Goal: Find specific page/section: Find specific page/section

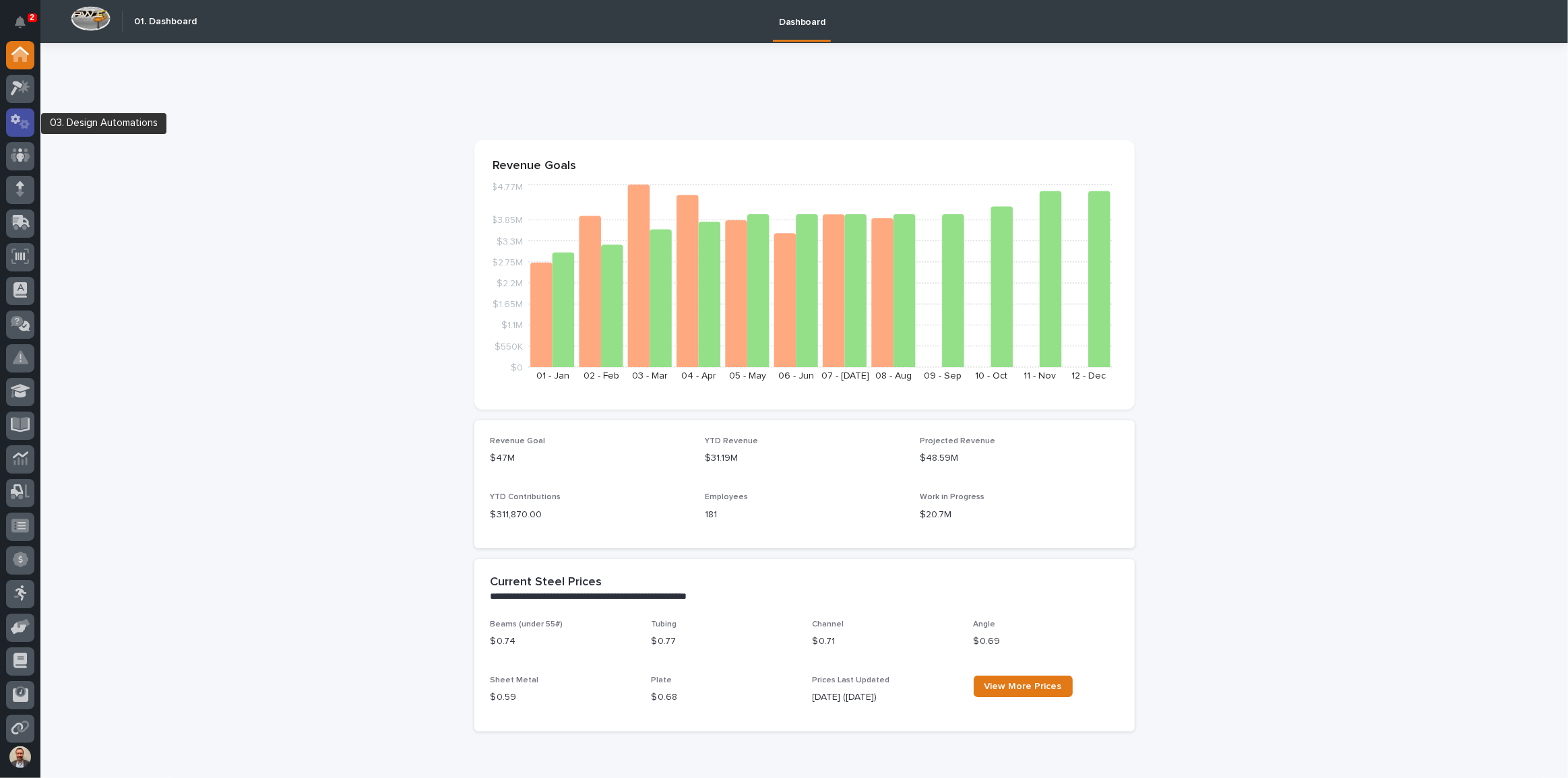
click at [20, 119] on icon at bounding box center [21, 122] width 20 height 15
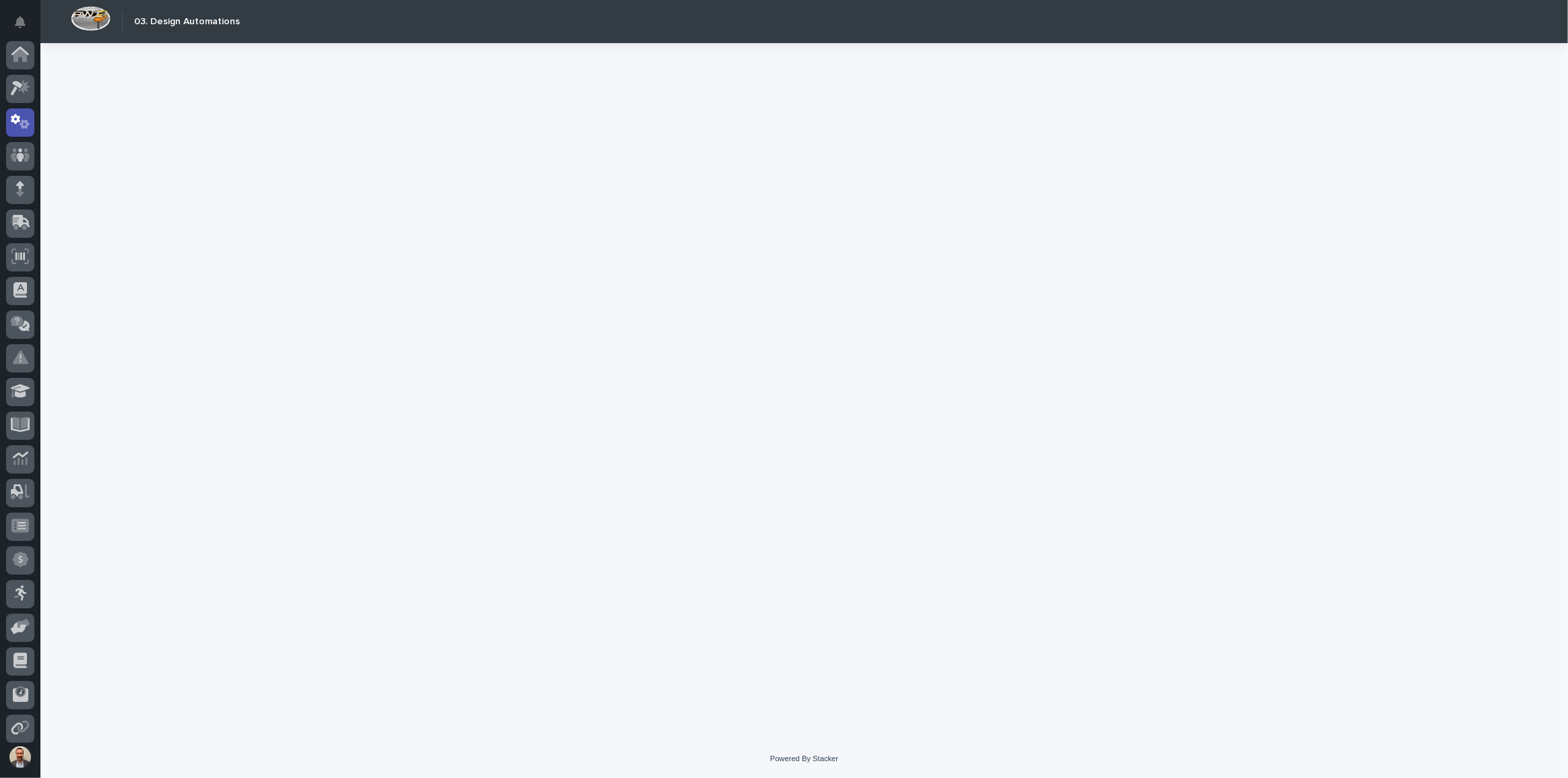
scroll to position [68, 0]
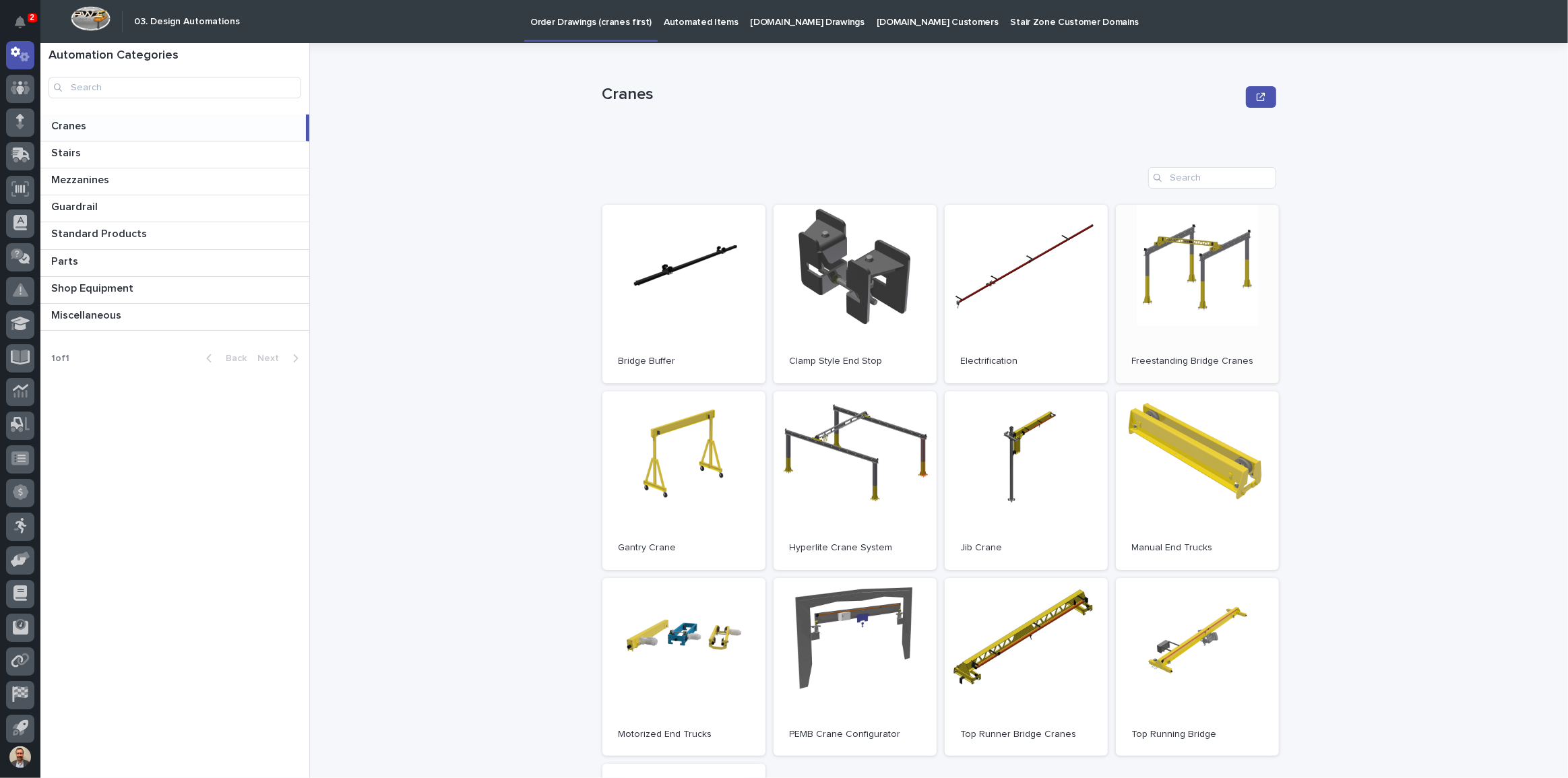
click at [1164, 270] on link "Open" at bounding box center [1197, 294] width 163 height 178
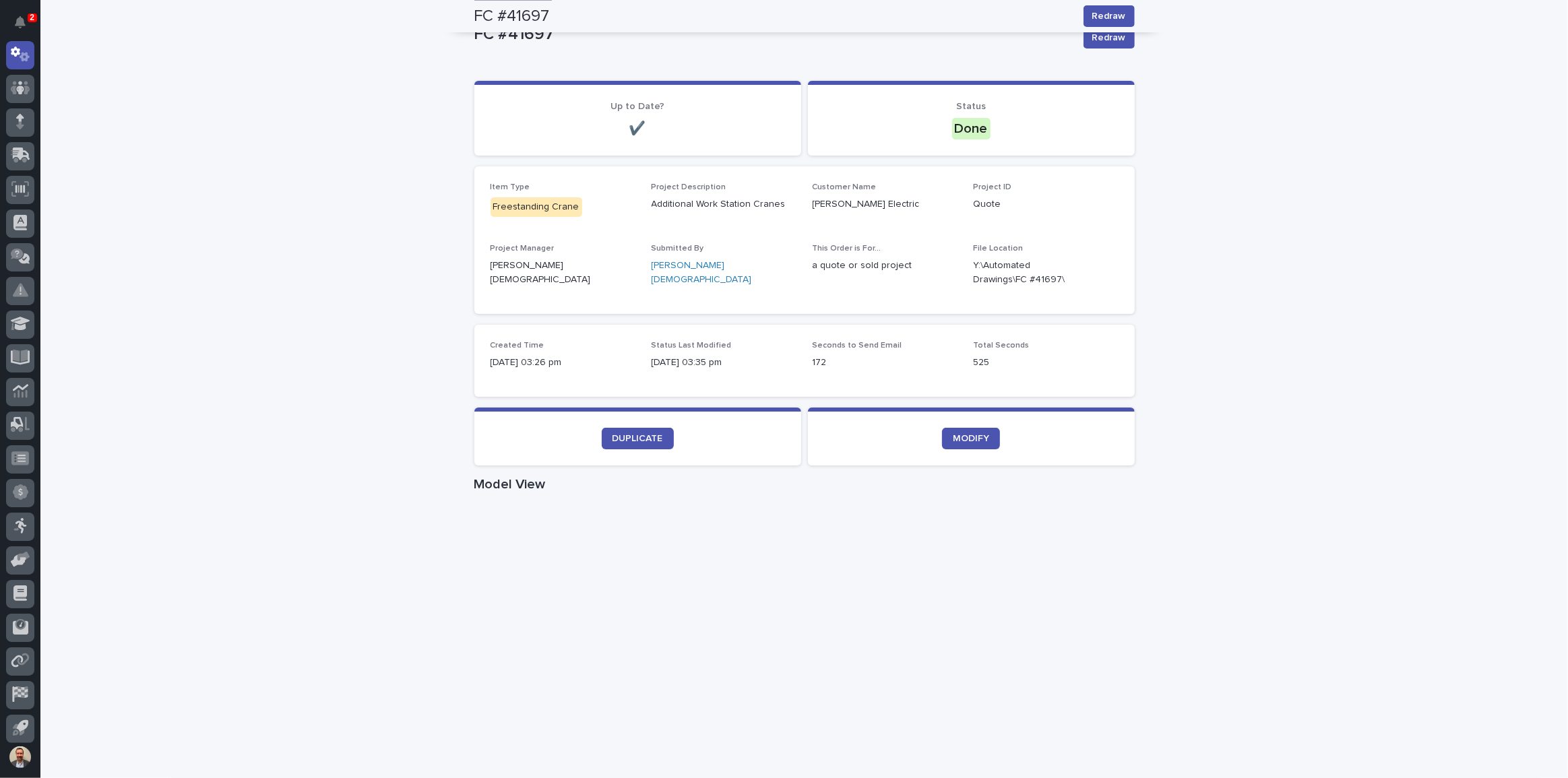
scroll to position [91, 0]
